Goal: Transaction & Acquisition: Purchase product/service

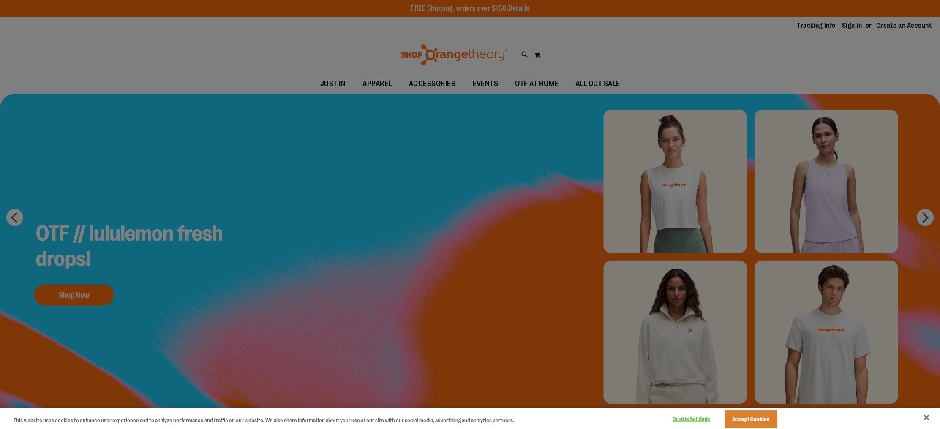
click at [59, 179] on div at bounding box center [470, 214] width 940 height 429
click at [758, 419] on button "Accept Cookies" at bounding box center [751, 420] width 53 height 18
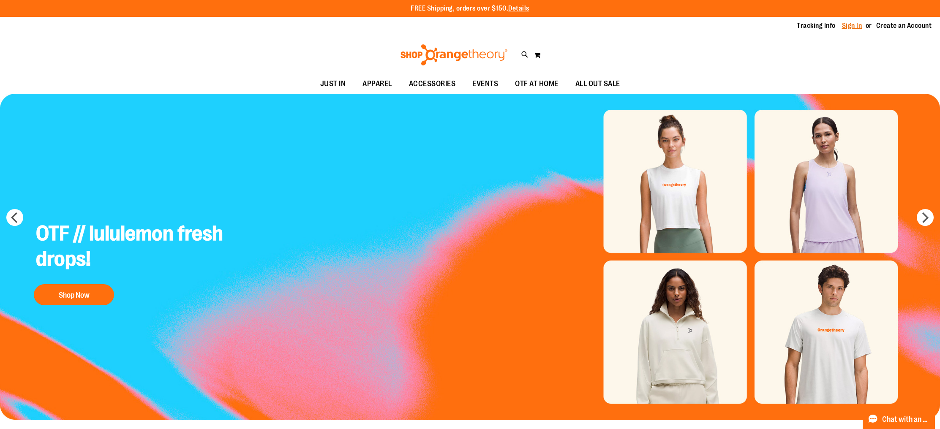
click at [847, 26] on link "Sign In" at bounding box center [852, 25] width 20 height 9
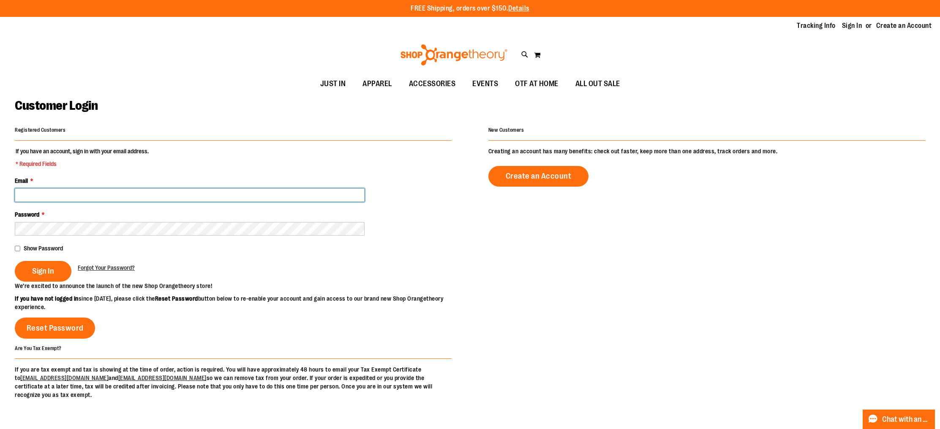
drag, startPoint x: 53, startPoint y: 201, endPoint x: 56, endPoint y: 196, distance: 5.7
click at [56, 196] on input "Email *" at bounding box center [190, 195] width 350 height 14
type input "**********"
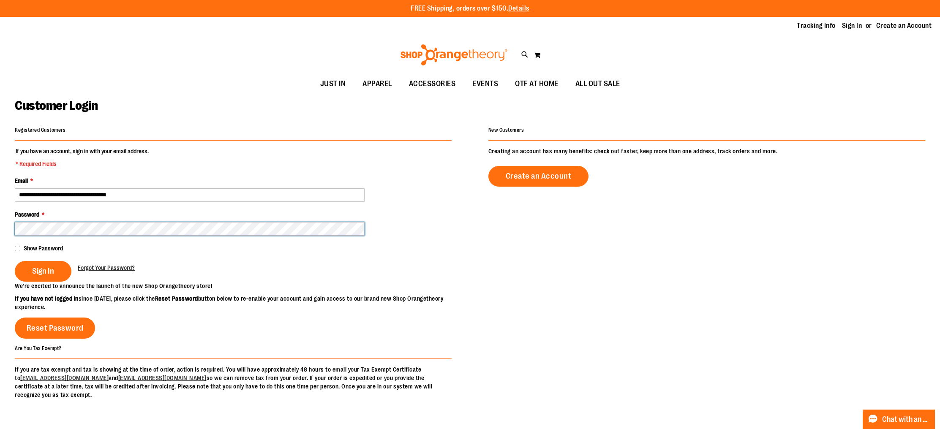
click at [15, 261] on button "Sign In" at bounding box center [43, 271] width 57 height 21
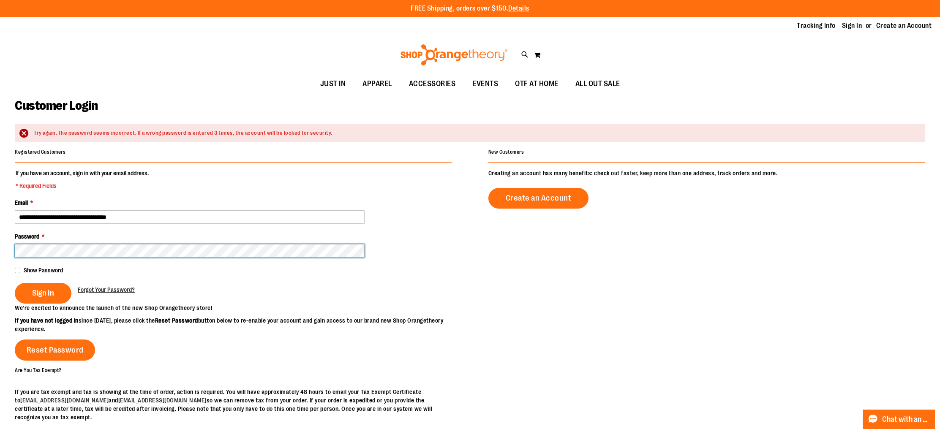
click at [15, 283] on button "Sign In" at bounding box center [43, 293] width 57 height 21
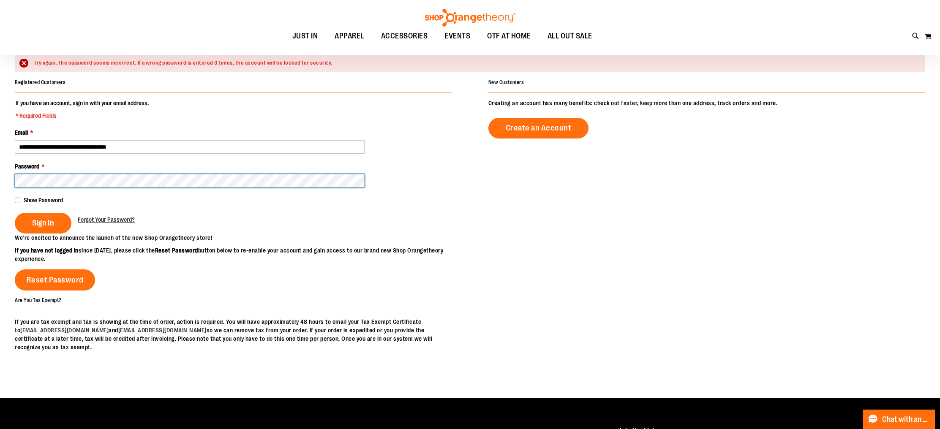
click at [15, 213] on button "Sign In" at bounding box center [43, 223] width 57 height 21
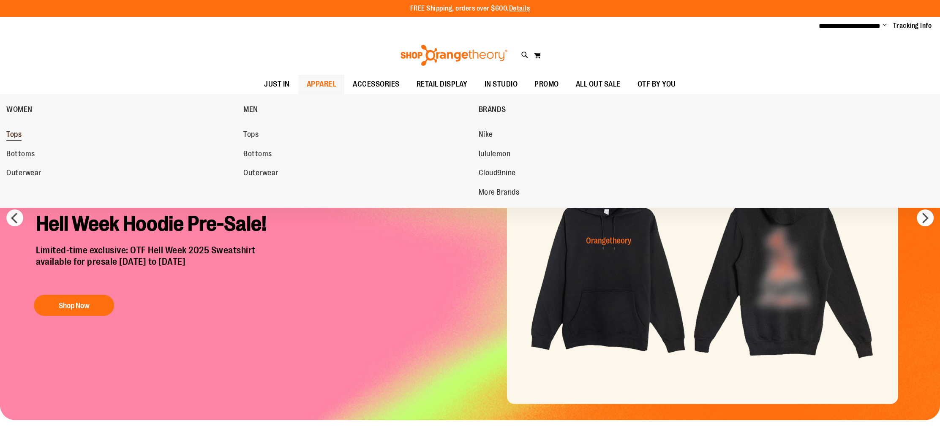
click at [14, 138] on span "Tops" at bounding box center [13, 135] width 15 height 11
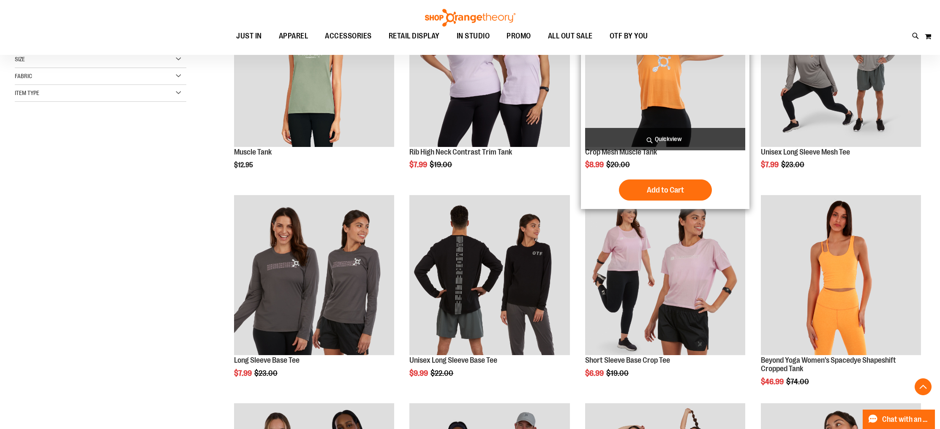
scroll to position [207, 0]
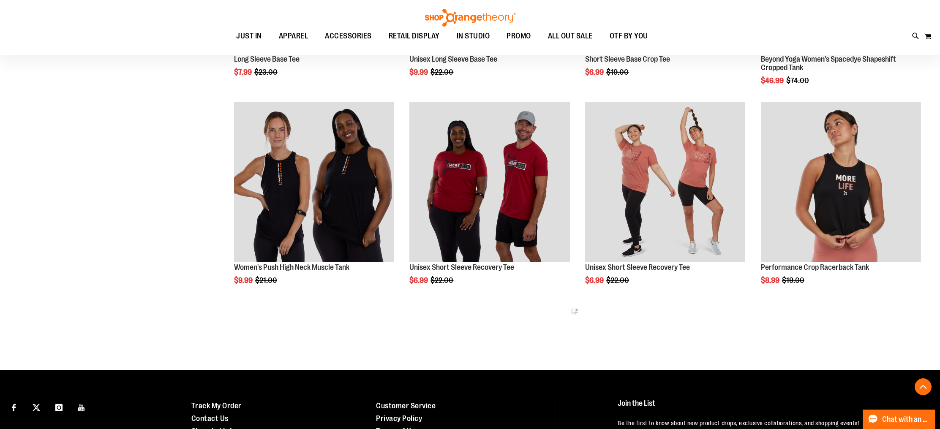
scroll to position [482, 0]
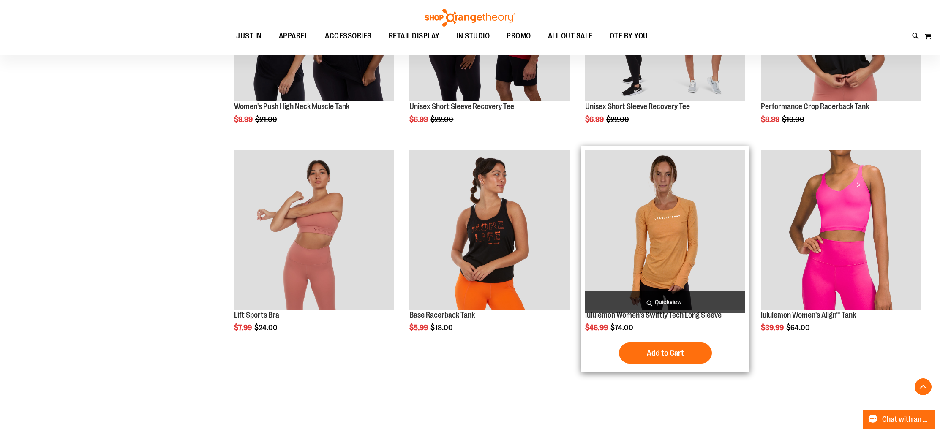
scroll to position [686, 0]
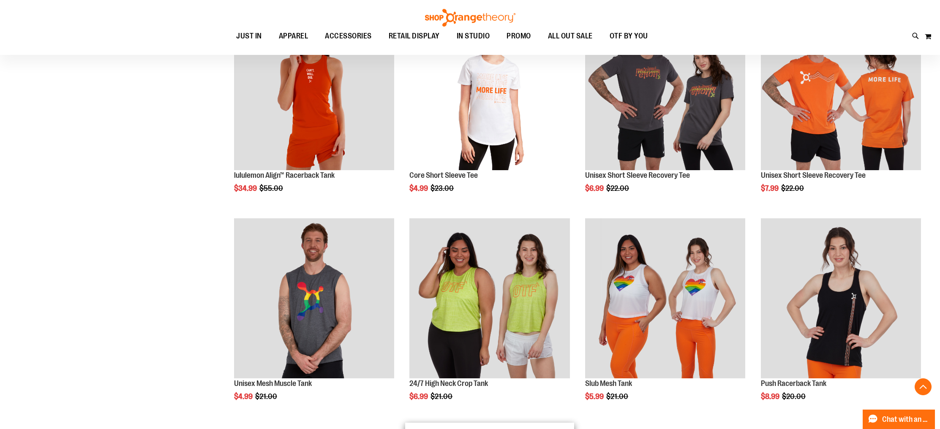
scroll to position [315, 0]
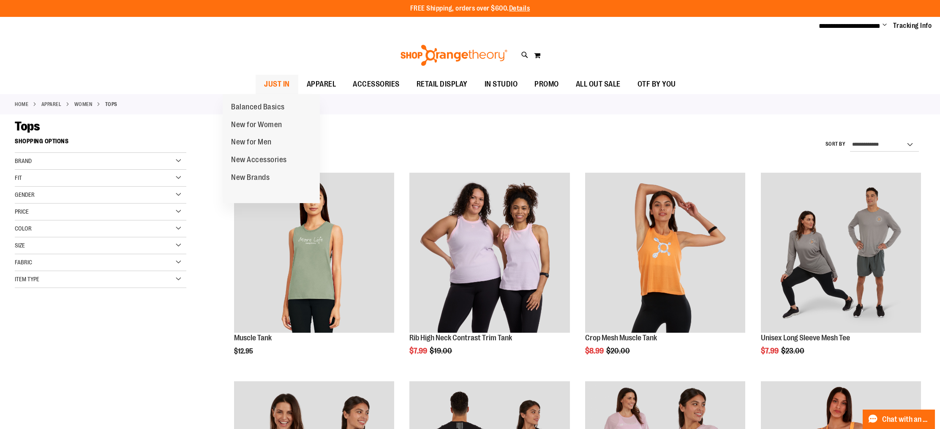
click at [264, 83] on span "JUST IN" at bounding box center [277, 84] width 26 height 19
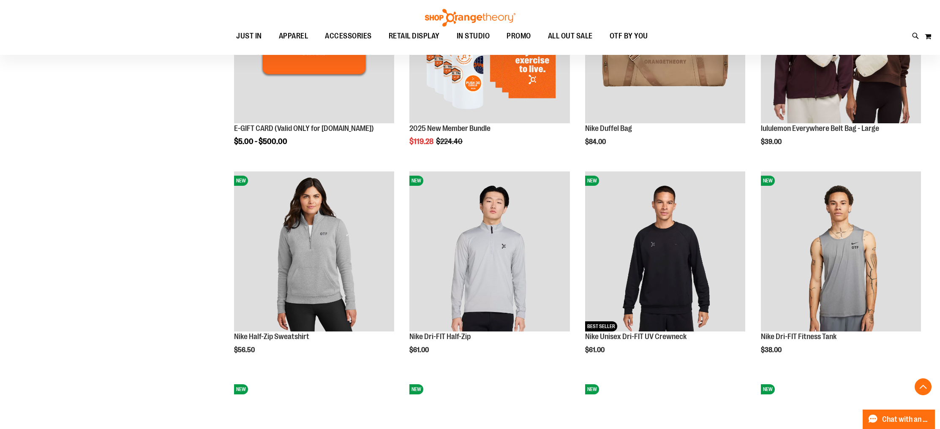
scroll to position [415, 0]
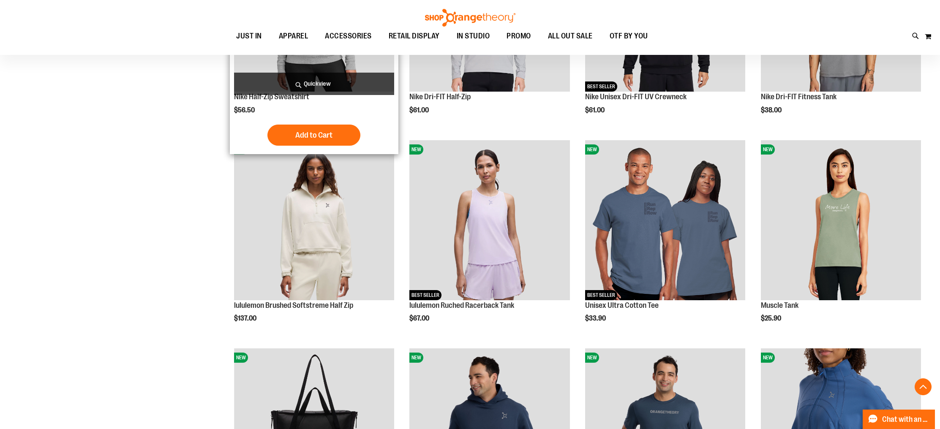
scroll to position [671, 0]
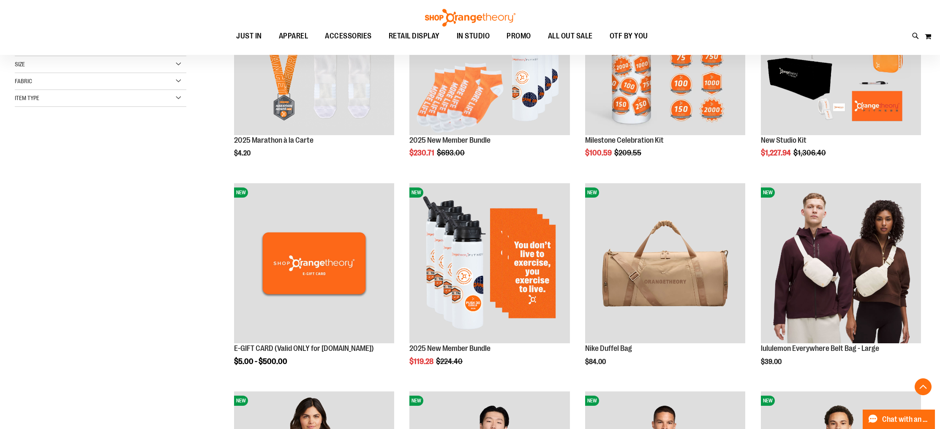
scroll to position [376, 0]
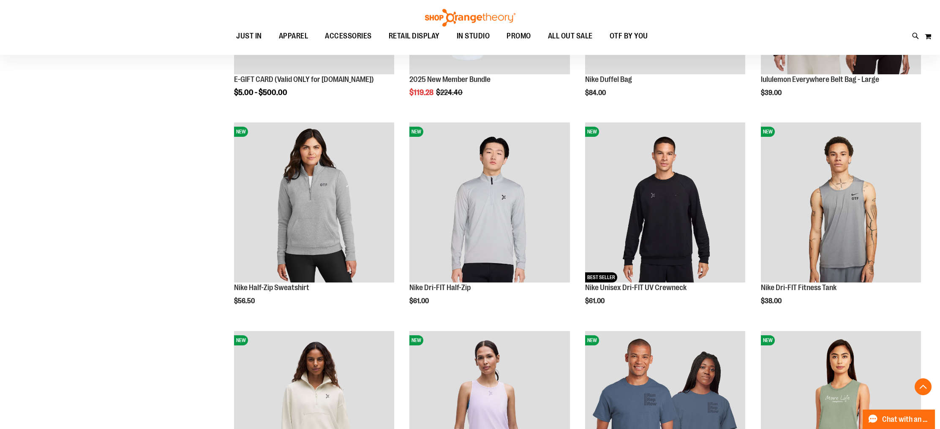
scroll to position [466, 0]
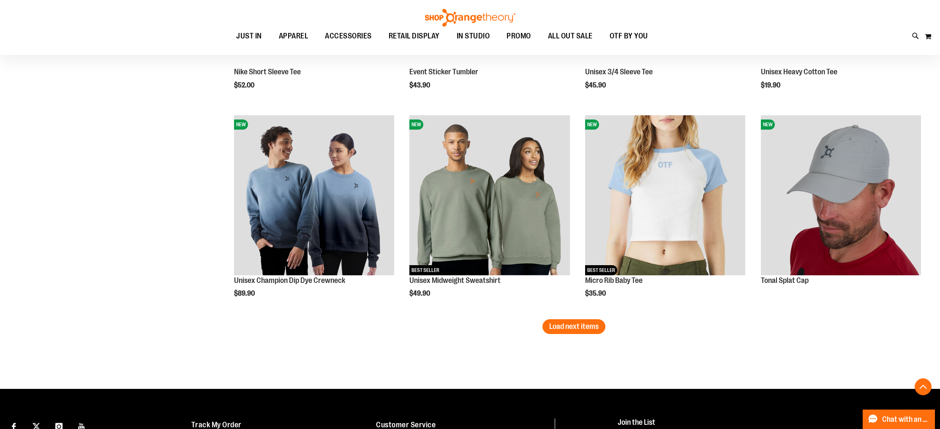
scroll to position [1725, 0]
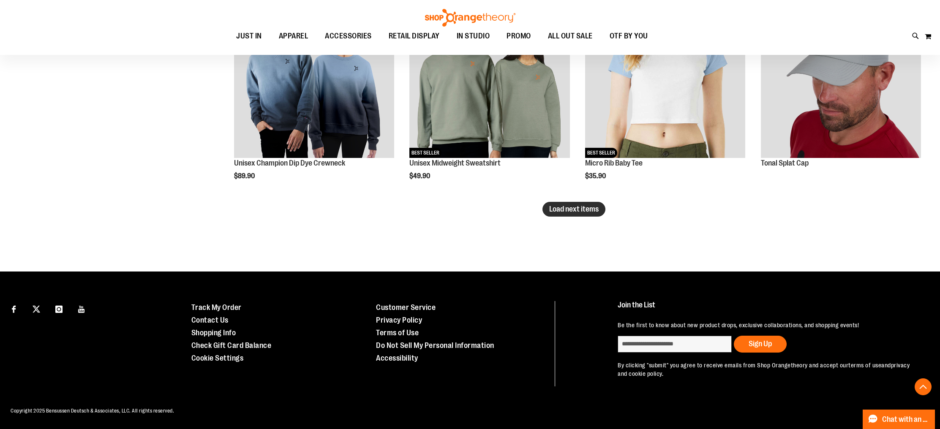
click at [559, 206] on span "Load next items" at bounding box center [573, 209] width 49 height 8
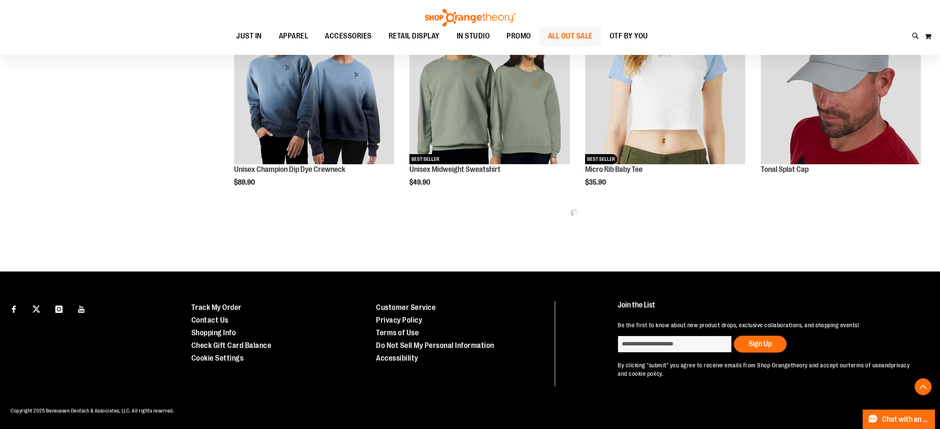
scroll to position [1842, 0]
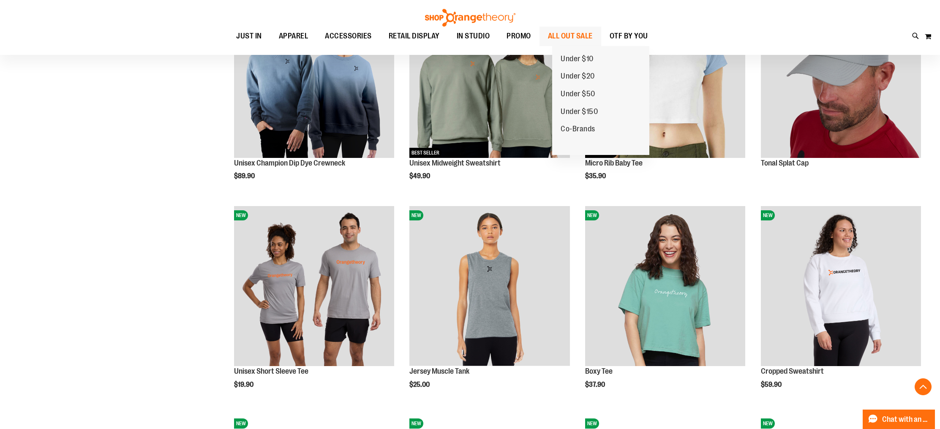
click at [593, 39] on span "ALL OUT SALE" at bounding box center [570, 36] width 45 height 19
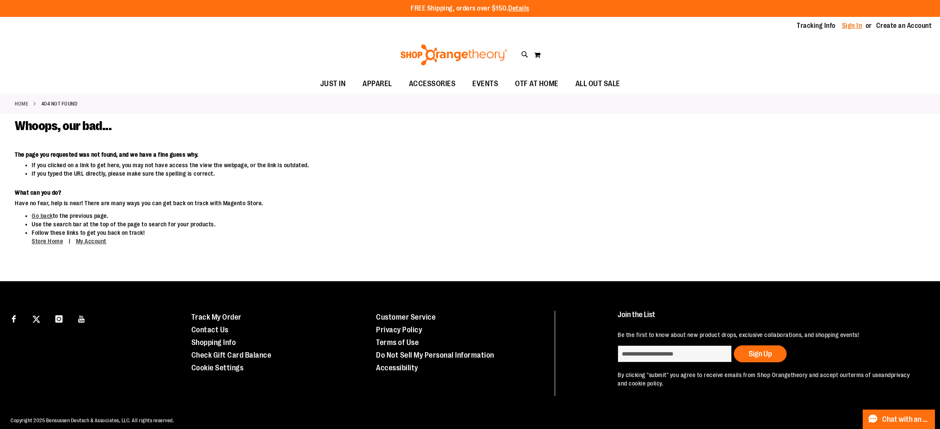
click at [852, 26] on link "Sign In" at bounding box center [852, 25] width 20 height 9
